Goal: Check status

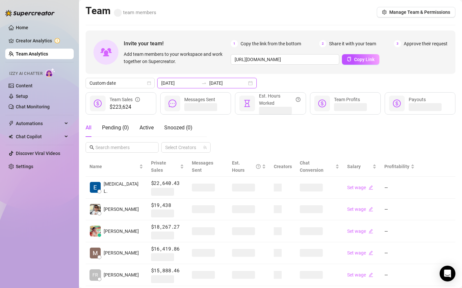
click at [209, 83] on input "[DATE]" at bounding box center [227, 83] width 37 height 7
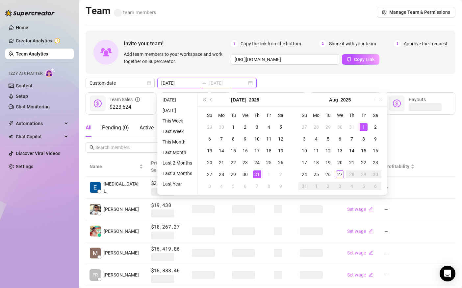
type input "[DATE]"
click at [362, 127] on div "1" at bounding box center [363, 127] width 8 height 8
click at [338, 177] on div "27" at bounding box center [340, 175] width 8 height 8
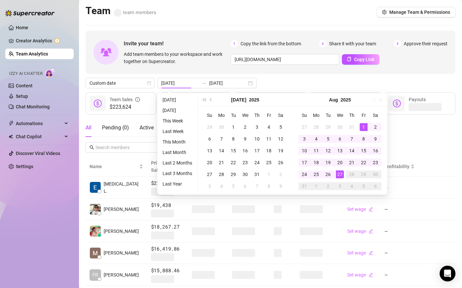
type input "[DATE]"
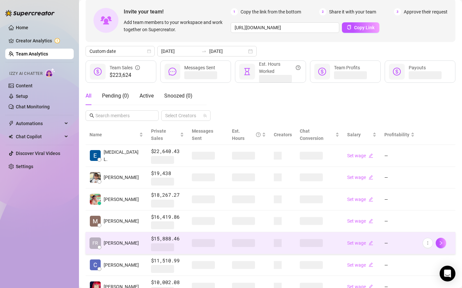
scroll to position [41, 0]
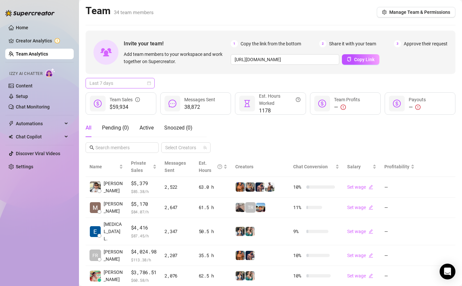
click at [125, 81] on span "Last 7 days" at bounding box center [119, 83] width 61 height 10
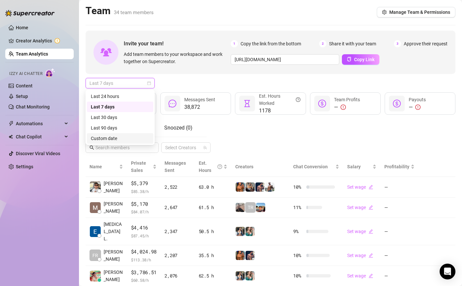
click at [126, 134] on div "Custom date" at bounding box center [120, 138] width 66 height 11
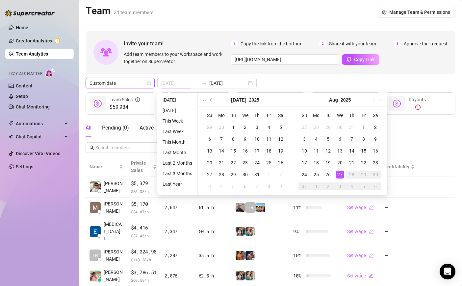
click at [339, 176] on div "27" at bounding box center [340, 175] width 8 height 8
type input "[DATE]"
